Goal: Communication & Community: Answer question/provide support

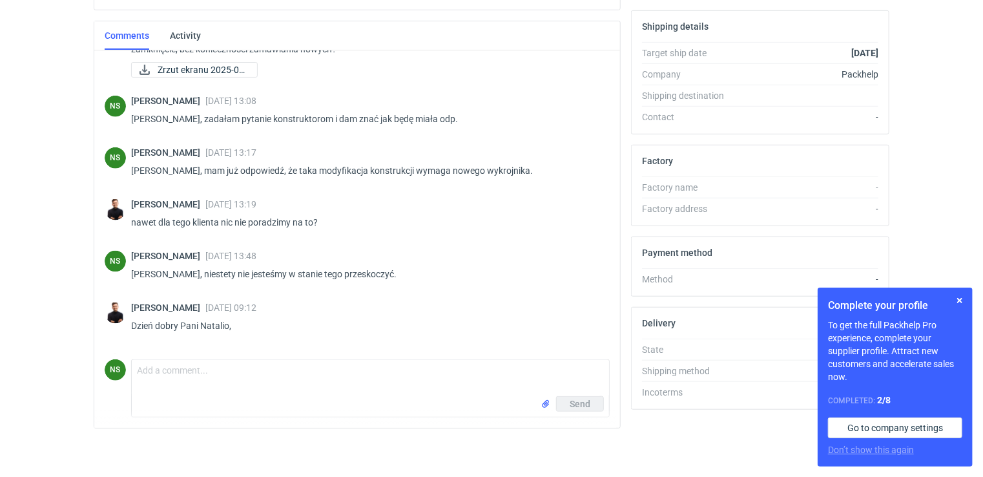
scroll to position [671, 0]
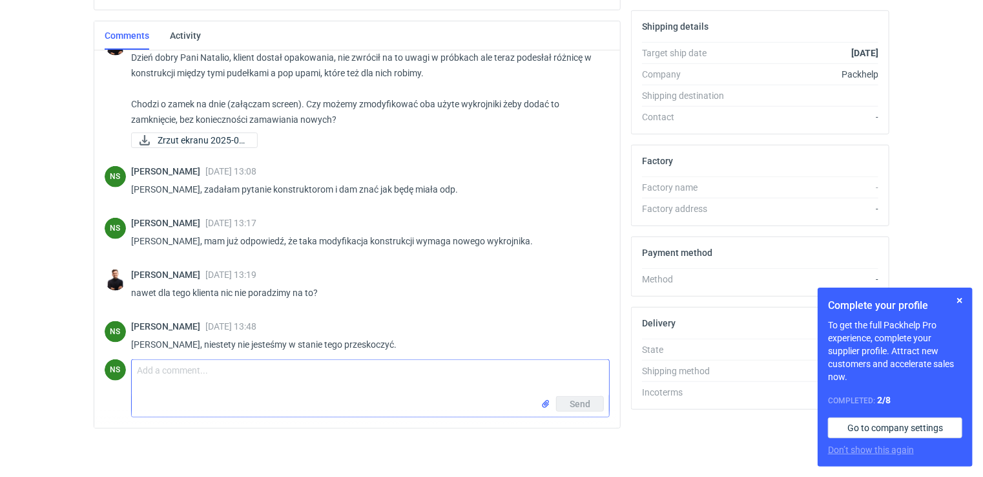
click at [180, 379] on textarea "Comment message" at bounding box center [370, 378] width 477 height 36
type textarea "o"
type textarea "d"
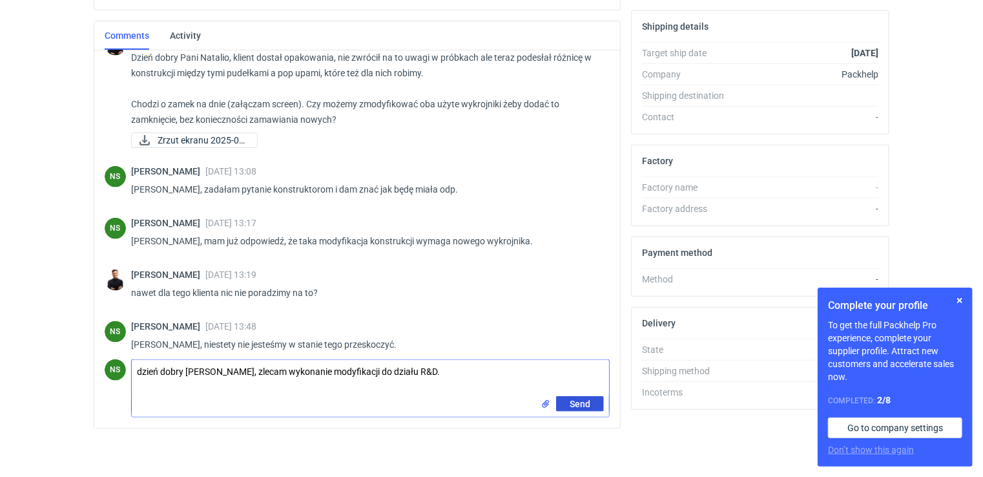
type textarea "dzień dobry [PERSON_NAME], zlecam wykonanie modyfikacji do działu R&D."
click at [585, 404] on span "Send" at bounding box center [580, 403] width 21 height 9
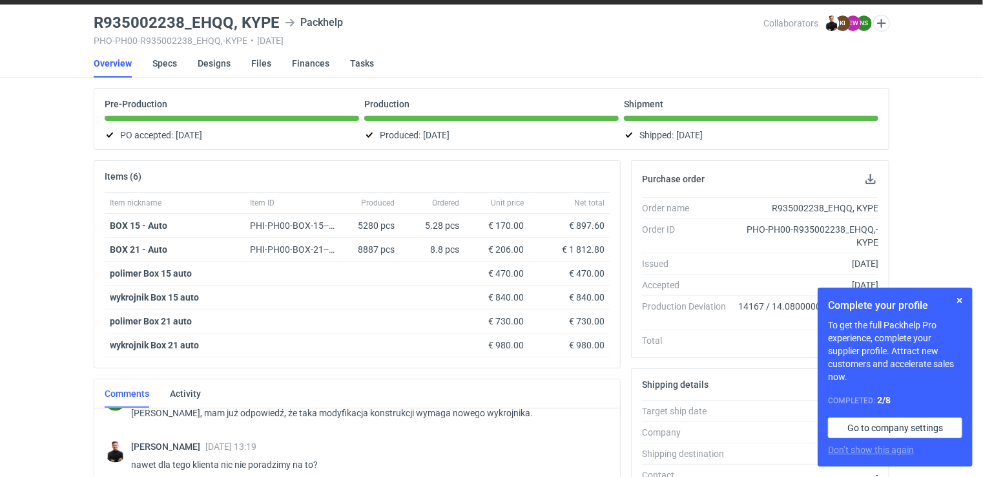
scroll to position [0, 0]
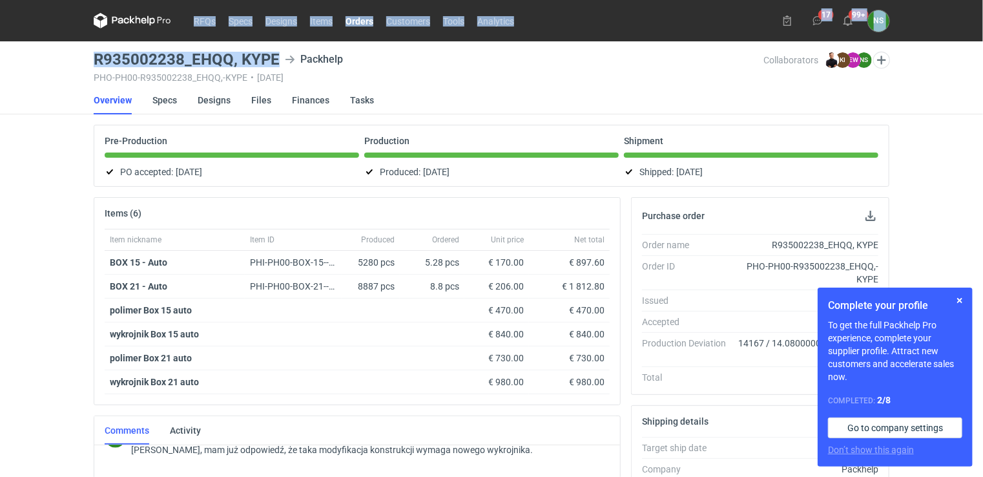
drag, startPoint x: 258, startPoint y: 56, endPoint x: 42, endPoint y: 47, distance: 216.0
click at [42, 47] on div "RFQs Specs Designs Items Orders Customers Tools Analytics 17 99+ NS [PERSON_NAM…" at bounding box center [491, 238] width 983 height 477
click at [277, 56] on h3 "R935002238_EHQQ, KYPE" at bounding box center [187, 60] width 186 height 16
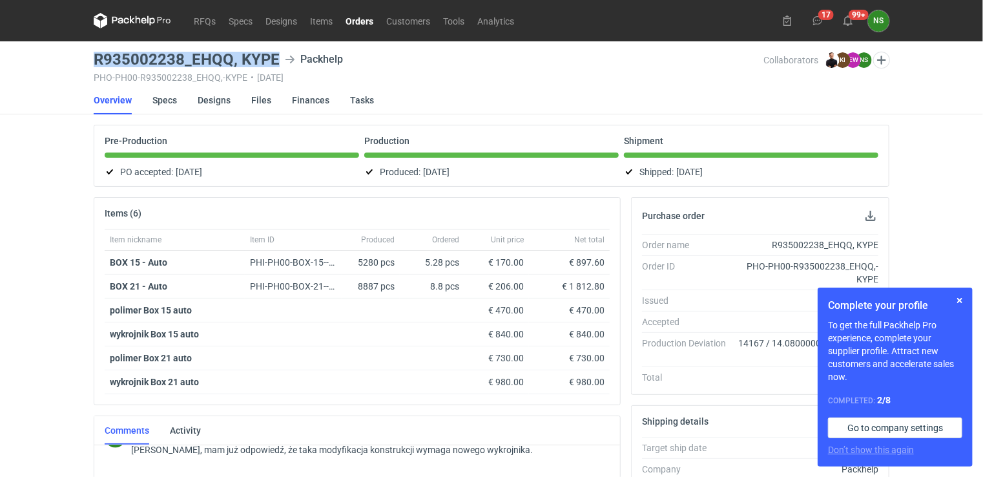
drag, startPoint x: 278, startPoint y: 56, endPoint x: 95, endPoint y: 49, distance: 183.0
click at [95, 49] on main "R935002238_EHQQ, KYPE Packhelp PHO-PH00-R935002238_EHQQ,-KYPE • [DATE] Collabor…" at bounding box center [492, 457] width 806 height 833
copy h3 "R935002238_EHQQ, KYPE"
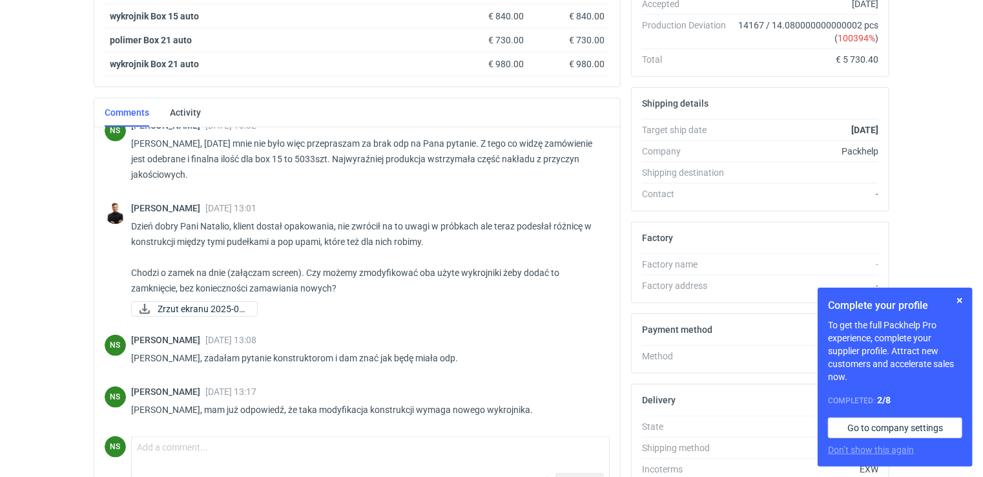
scroll to position [576, 0]
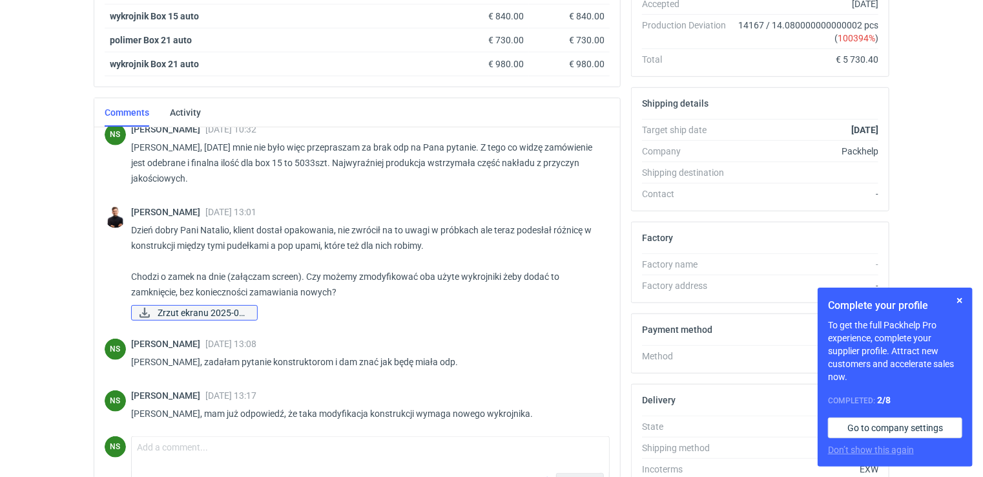
click at [206, 311] on span "Zrzut ekranu 2025-07..." at bounding box center [202, 313] width 89 height 14
